Goal: Task Accomplishment & Management: Complete application form

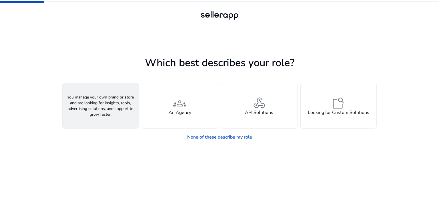
click at [101, 123] on div "person A Seller" at bounding box center [101, 105] width 76 height 45
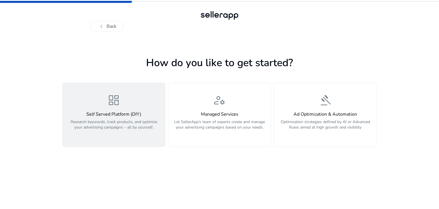
click at [148, 106] on div "dashboard Self Served Platform (DIY) Research keywords, track products, and opt…" at bounding box center [113, 114] width 95 height 43
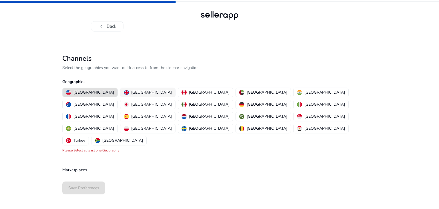
drag, startPoint x: 82, startPoint y: 91, endPoint x: 121, endPoint y: 89, distance: 39.2
click at [121, 89] on div "[GEOGRAPHIC_DATA] [GEOGRAPHIC_DATA] [GEOGRAPHIC_DATA] [GEOGRAPHIC_DATA] [GEOGRA…" at bounding box center [218, 116] width 317 height 60
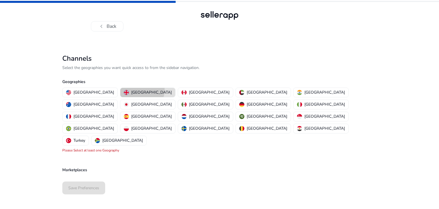
click at [131, 89] on p "[GEOGRAPHIC_DATA]" at bounding box center [151, 92] width 41 height 6
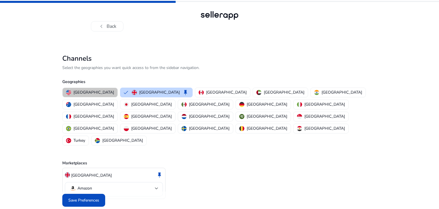
click at [97, 93] on p "[GEOGRAPHIC_DATA]" at bounding box center [93, 92] width 41 height 6
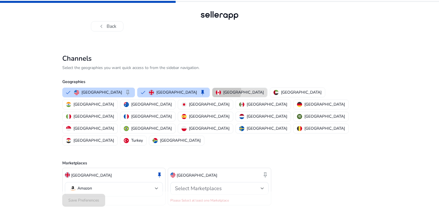
click at [216, 91] on div "[GEOGRAPHIC_DATA]" at bounding box center [240, 92] width 48 height 6
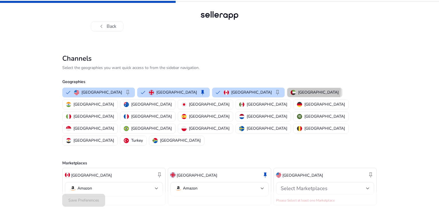
click at [298, 90] on p "[GEOGRAPHIC_DATA]" at bounding box center [318, 92] width 41 height 6
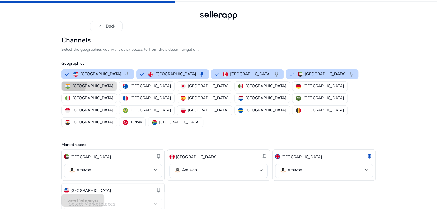
click at [117, 89] on button "[GEOGRAPHIC_DATA]" at bounding box center [89, 85] width 55 height 9
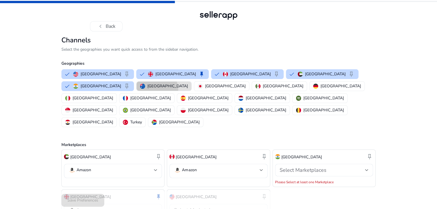
click at [137, 91] on button "[GEOGRAPHIC_DATA]" at bounding box center [164, 85] width 55 height 9
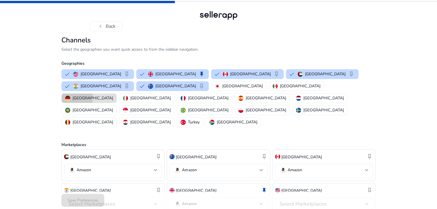
click at [70, 101] on img "button" at bounding box center [67, 97] width 5 height 5
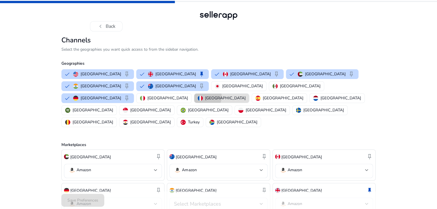
click at [246, 101] on div "[GEOGRAPHIC_DATA]" at bounding box center [222, 98] width 48 height 6
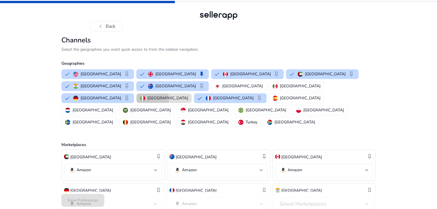
click at [188, 101] on p "[GEOGRAPHIC_DATA]" at bounding box center [168, 98] width 41 height 6
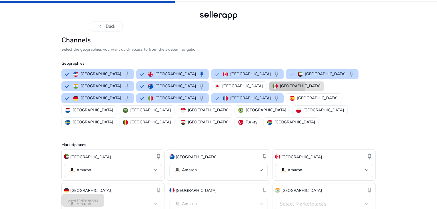
click at [280, 89] on p "[GEOGRAPHIC_DATA]" at bounding box center [300, 86] width 41 height 6
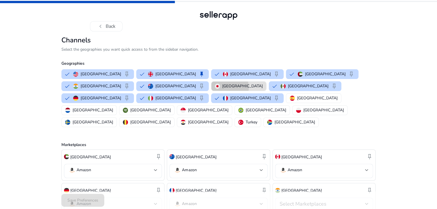
click at [222, 89] on p "[GEOGRAPHIC_DATA]" at bounding box center [242, 86] width 41 height 6
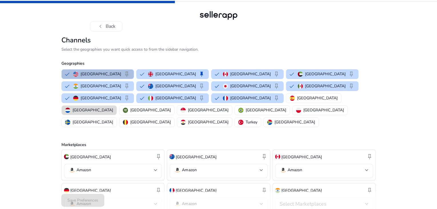
click at [91, 115] on mat-chip-option "[GEOGRAPHIC_DATA]" at bounding box center [88, 110] width 55 height 10
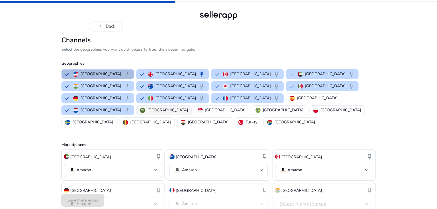
click at [137, 115] on button "[GEOGRAPHIC_DATA]" at bounding box center [164, 109] width 55 height 9
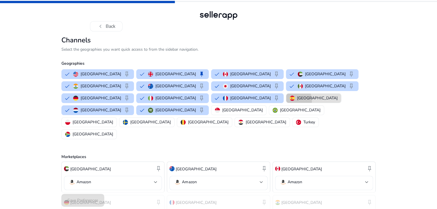
click at [338, 101] on div "[GEOGRAPHIC_DATA]" at bounding box center [314, 98] width 48 height 6
